Goal: Information Seeking & Learning: Learn about a topic

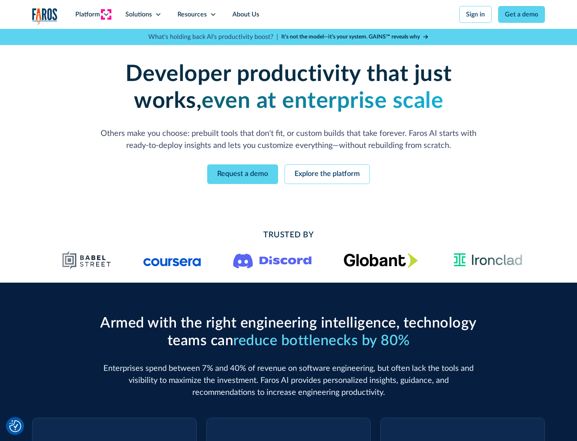
click at [106, 14] on icon at bounding box center [106, 14] width 6 height 6
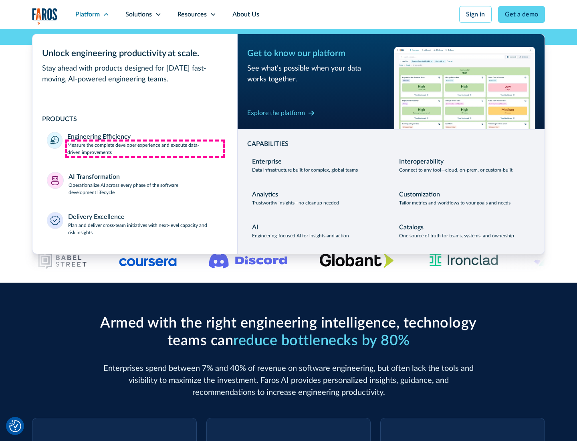
click at [145, 148] on p "Measure the complete developer experience and execute data-driven improvements" at bounding box center [145, 149] width 156 height 14
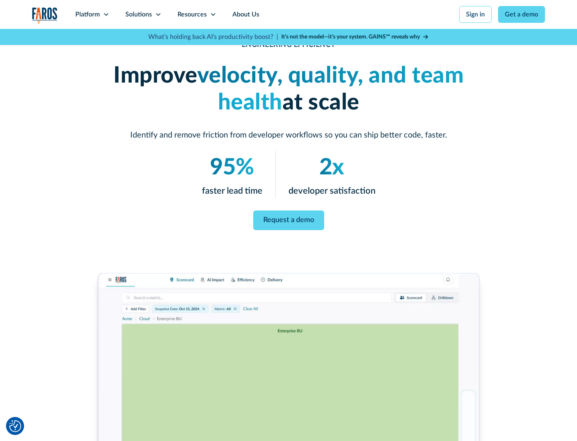
click at [289, 219] on link "Request a demo" at bounding box center [288, 220] width 71 height 20
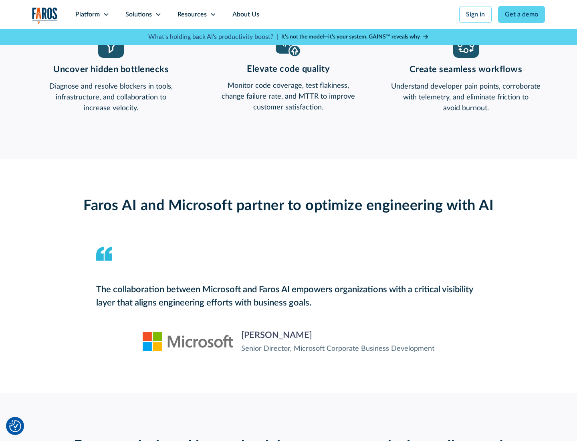
click at [106, 14] on icon at bounding box center [106, 14] width 6 height 6
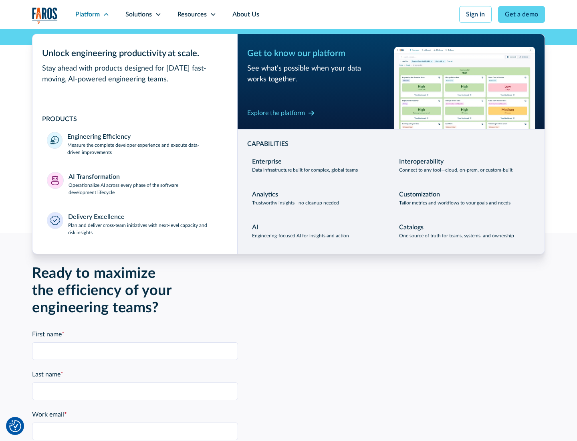
scroll to position [1759, 0]
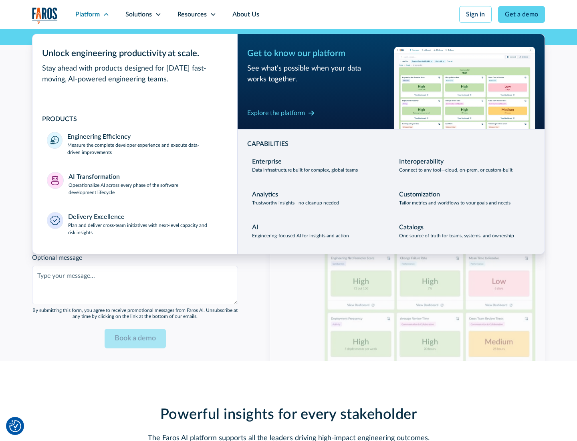
click at [146, 184] on p "Operationalize AI across every phase of the software development lifecycle" at bounding box center [146, 189] width 155 height 14
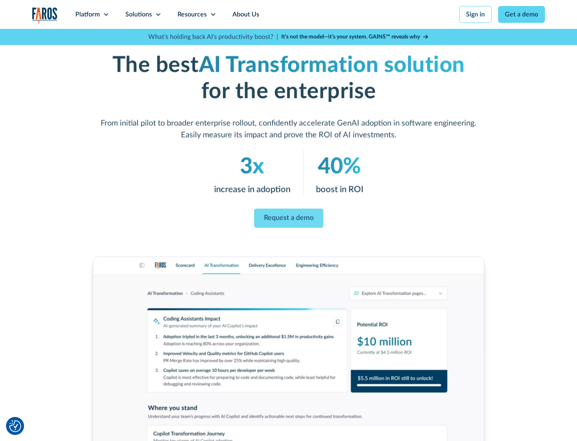
click at [289, 218] on link "Request a demo" at bounding box center [288, 218] width 69 height 19
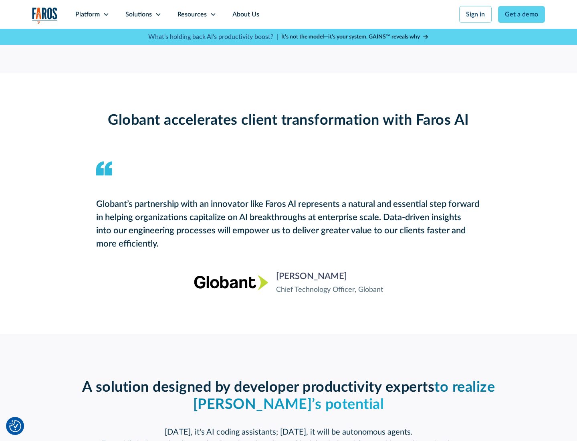
click at [92, 14] on div "Platform" at bounding box center [87, 15] width 24 height 10
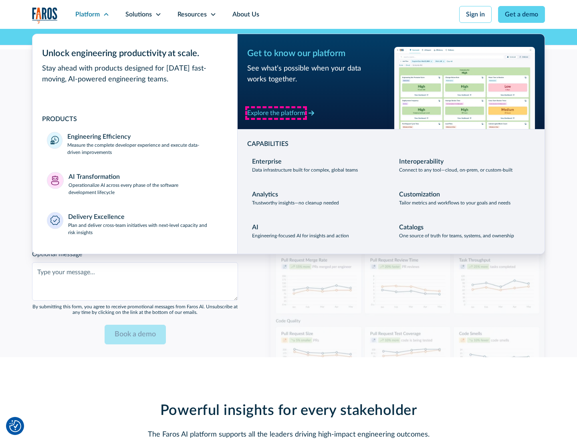
scroll to position [1952, 0]
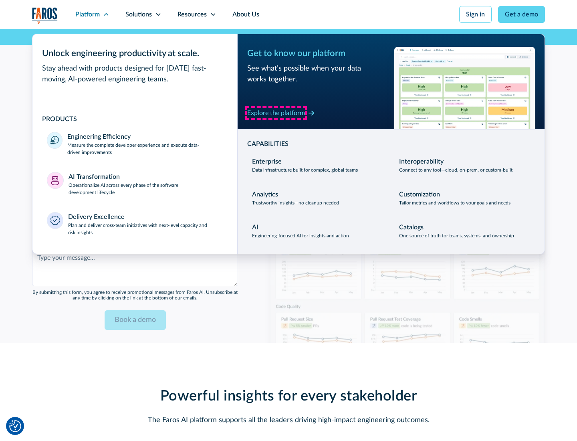
click at [276, 113] on div "Explore the platform" at bounding box center [276, 113] width 58 height 10
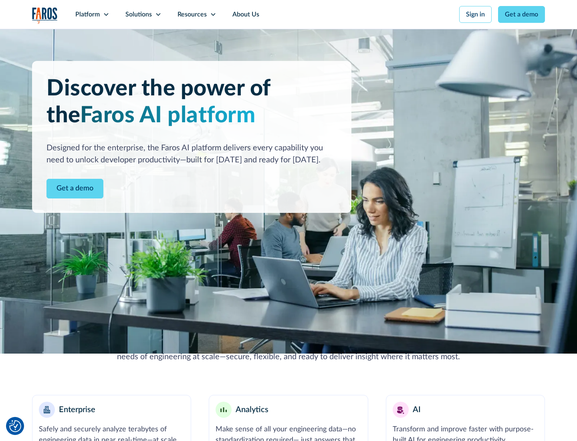
click at [75, 188] on link "Get a demo" at bounding box center [75, 189] width 57 height 20
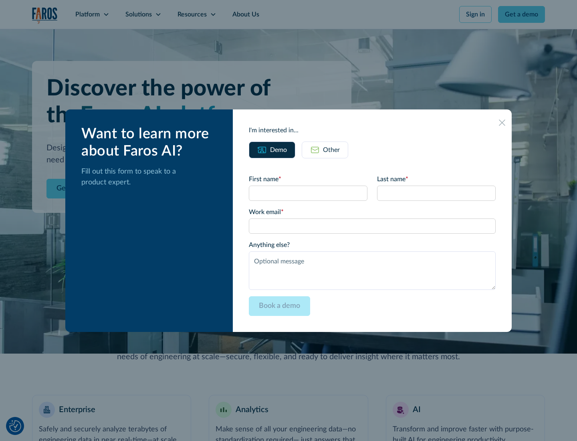
click at [332, 150] on div "Other" at bounding box center [331, 150] width 17 height 10
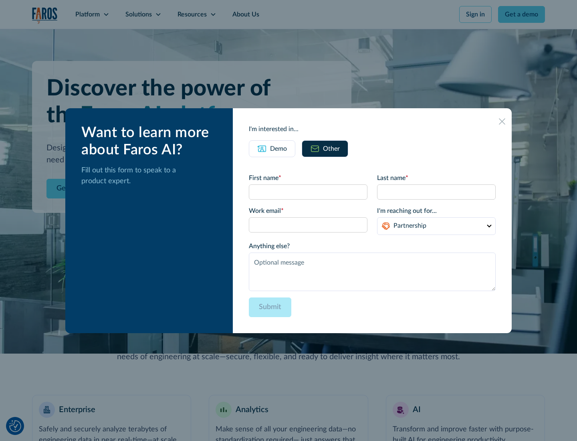
click at [279, 148] on div "Demo" at bounding box center [278, 149] width 17 height 10
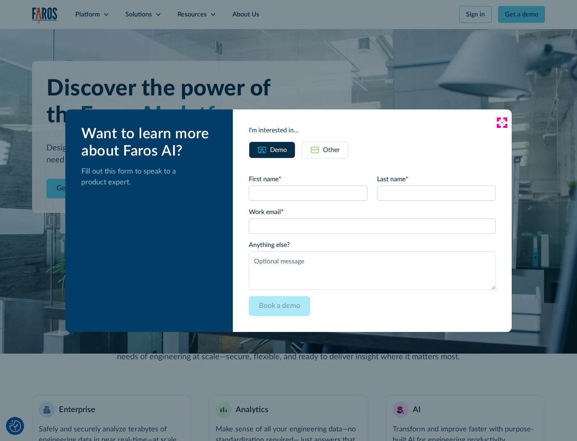
click at [502, 122] on icon at bounding box center [502, 122] width 6 height 6
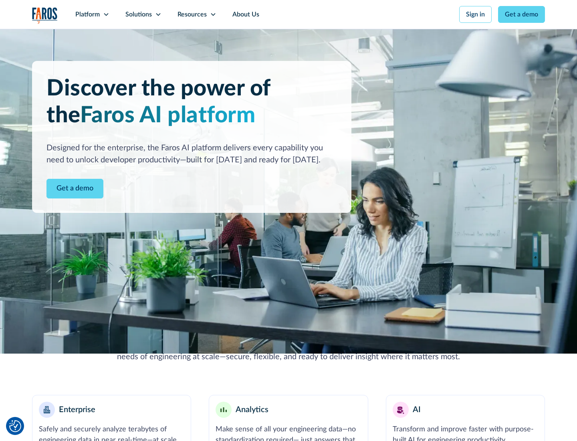
click at [106, 14] on icon at bounding box center [106, 14] width 6 height 6
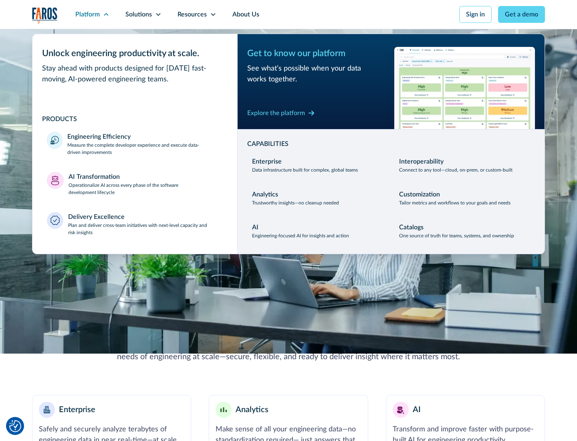
click at [145, 229] on p "Plan and deliver cross-team initiatives with next-level capacity and risk insig…" at bounding box center [145, 229] width 155 height 14
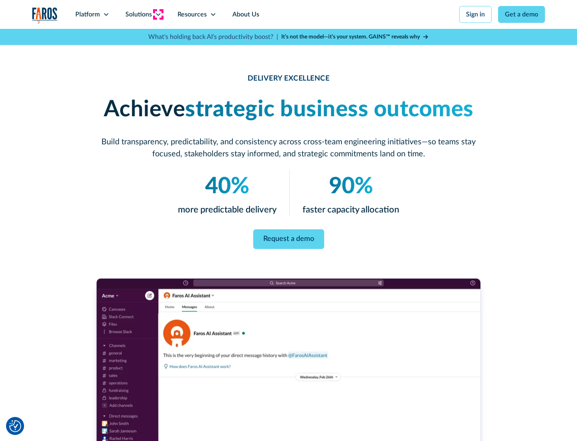
click at [158, 14] on icon at bounding box center [158, 14] width 6 height 6
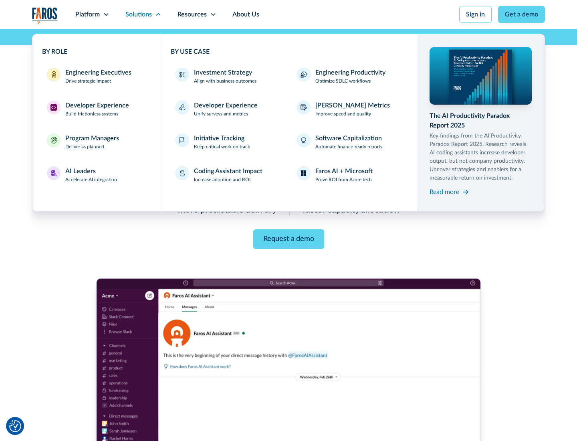
click at [96, 76] on div "Engineering Executives" at bounding box center [98, 73] width 66 height 10
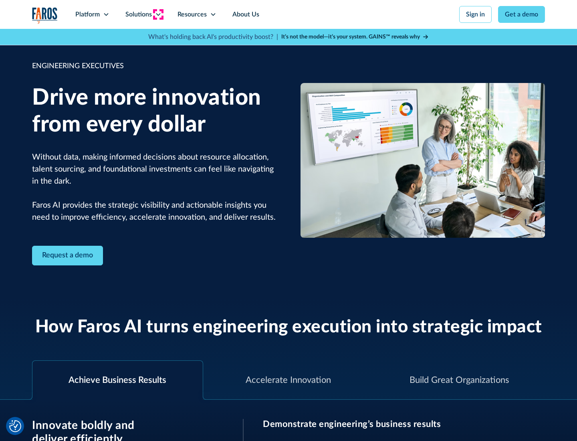
click at [158, 14] on icon at bounding box center [158, 14] width 6 height 6
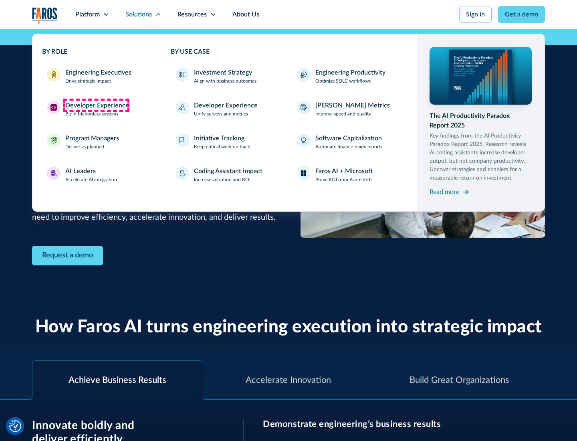
click at [96, 105] on div "Developer Experience" at bounding box center [97, 106] width 64 height 10
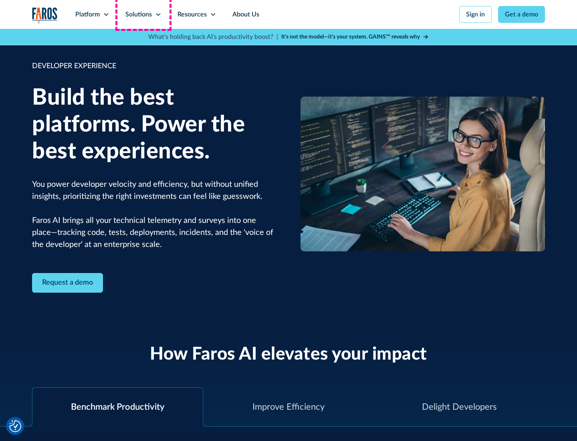
click at [143, 14] on div "Solutions" at bounding box center [138, 15] width 26 height 10
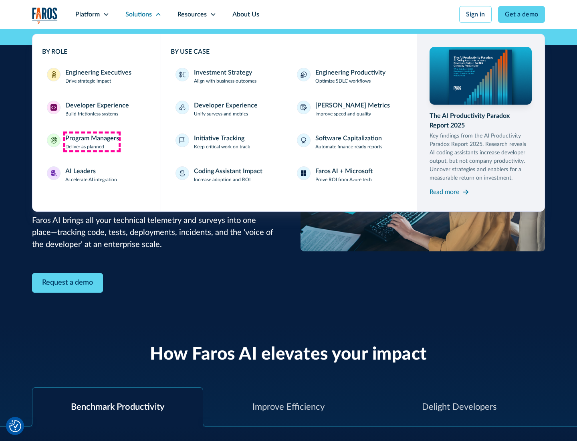
click at [92, 142] on div "Program Managers" at bounding box center [92, 139] width 54 height 10
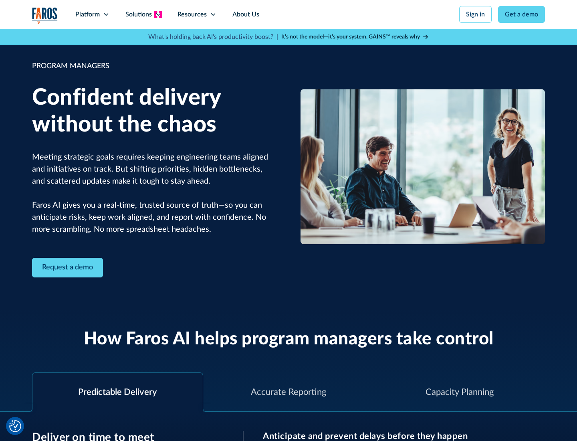
click at [158, 14] on icon at bounding box center [158, 14] width 6 height 6
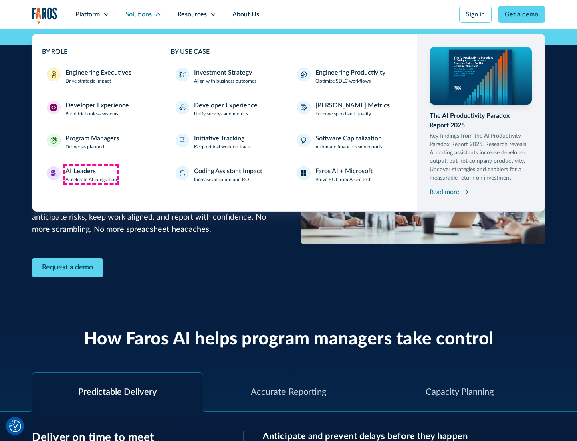
click at [91, 175] on div "AI Leaders" at bounding box center [80, 171] width 30 height 10
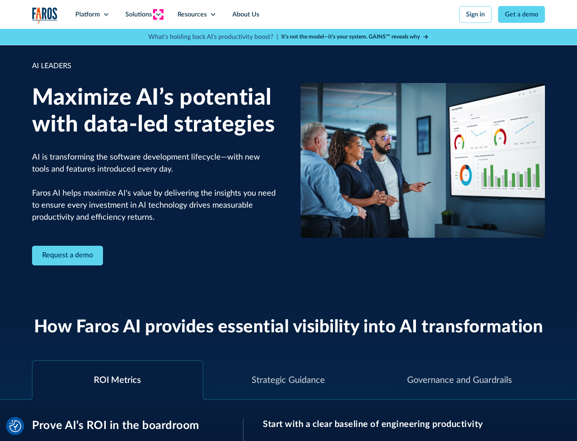
click at [158, 14] on icon at bounding box center [158, 14] width 6 height 6
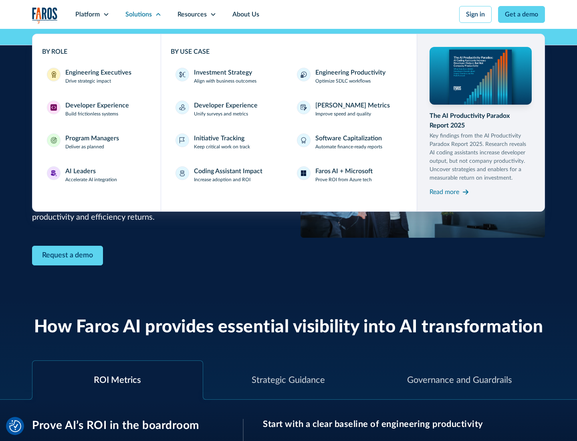
click at [222, 73] on div "Investment Strategy" at bounding box center [223, 73] width 58 height 10
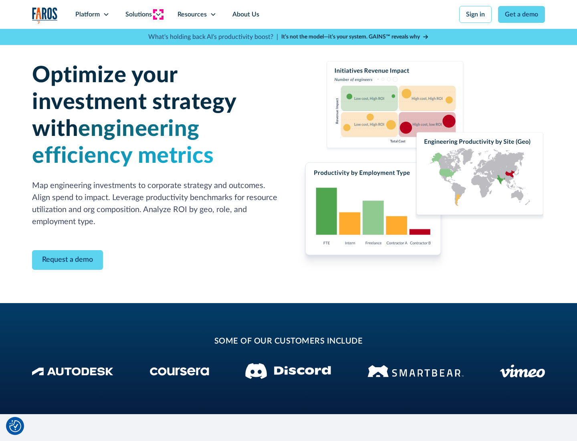
click at [158, 14] on icon at bounding box center [158, 14] width 6 height 6
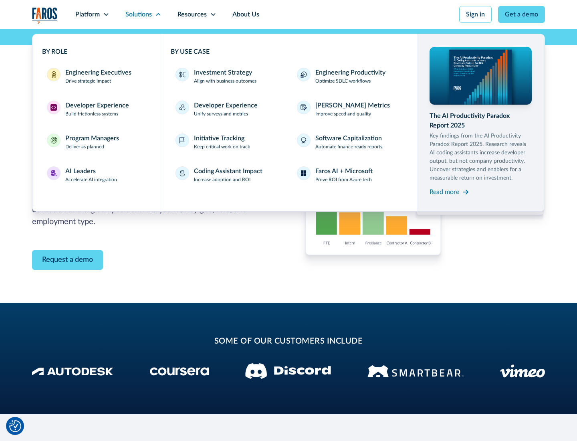
click at [344, 180] on p "Prove ROI from Azure tech" at bounding box center [344, 179] width 57 height 7
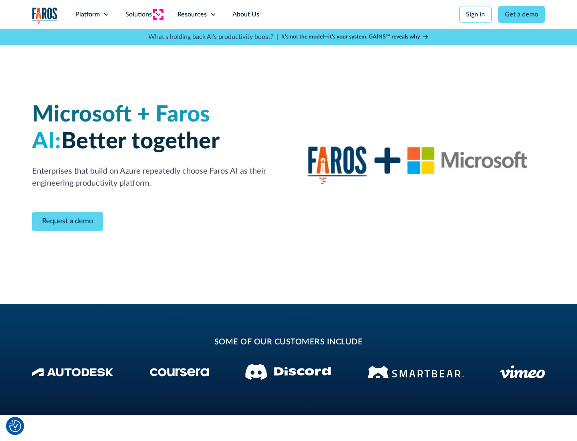
click at [158, 14] on icon at bounding box center [158, 14] width 6 height 6
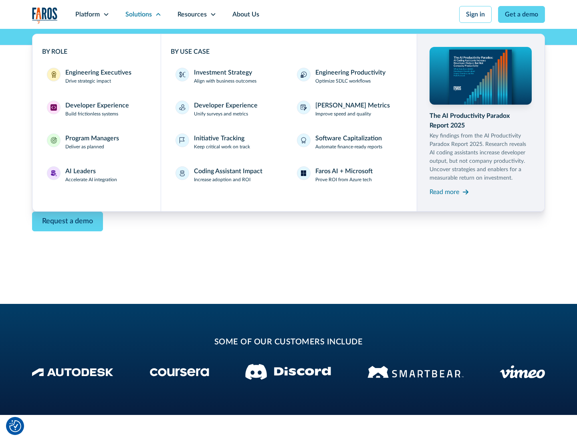
click at [445, 192] on div "Read more" at bounding box center [445, 192] width 30 height 10
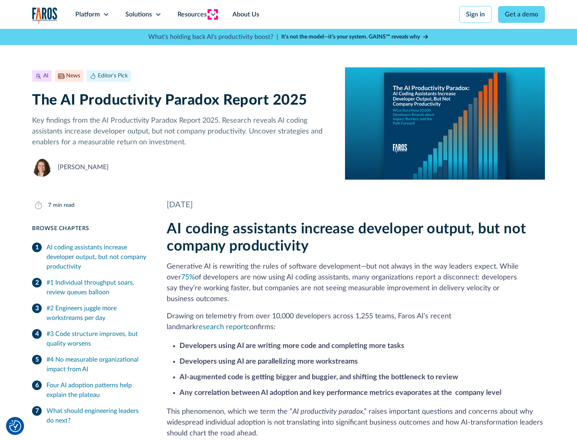
click at [213, 14] on icon at bounding box center [213, 14] width 6 height 6
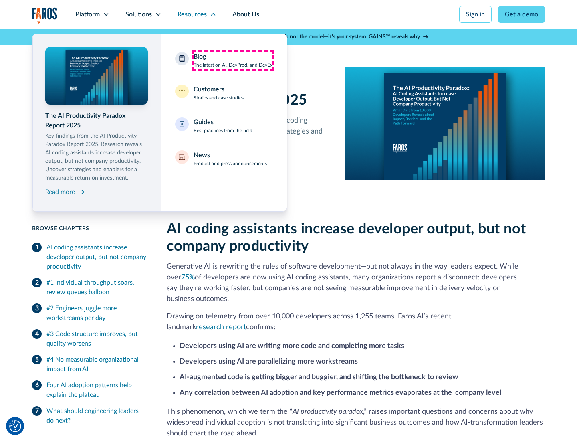
click at [233, 60] on div "Blog The latest on AI, DevProd, and DevEx" at bounding box center [233, 60] width 79 height 17
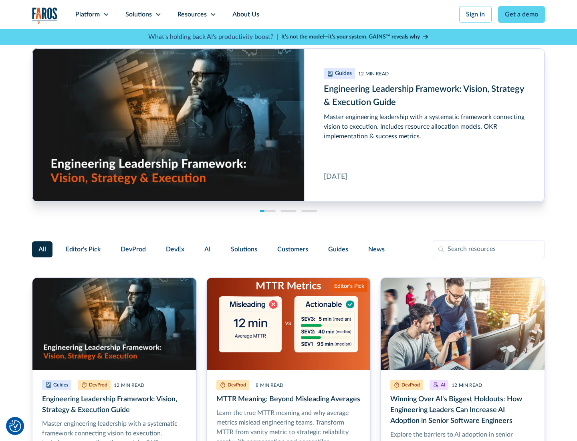
click at [522, 14] on link "Get a demo" at bounding box center [521, 14] width 47 height 17
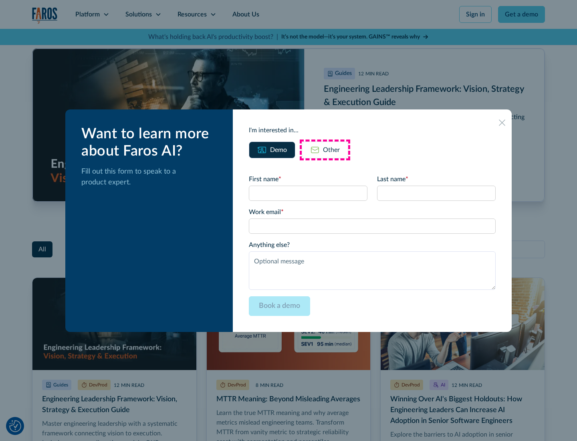
click at [325, 150] on div "Other" at bounding box center [331, 150] width 17 height 10
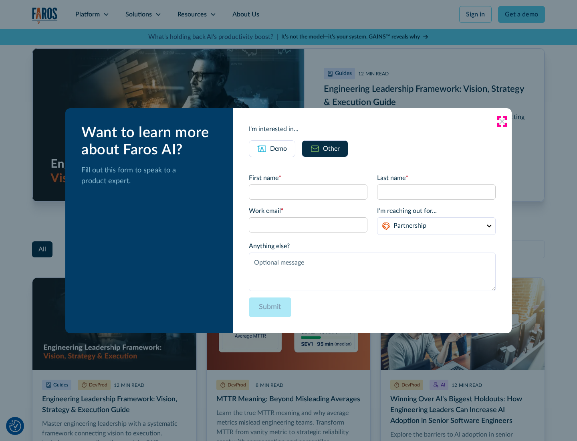
click at [502, 121] on icon at bounding box center [502, 121] width 6 height 6
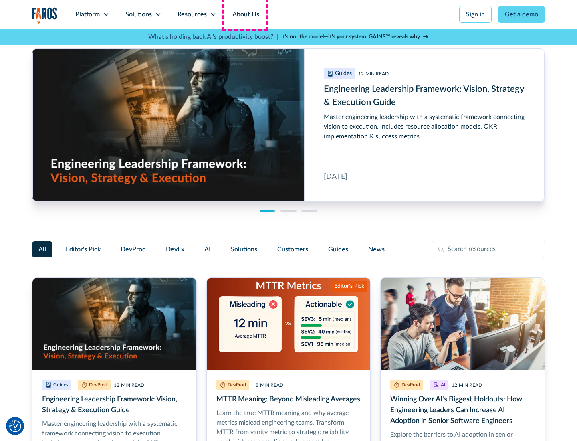
click at [245, 14] on link "About Us" at bounding box center [246, 14] width 43 height 29
